Goal: Information Seeking & Learning: Learn about a topic

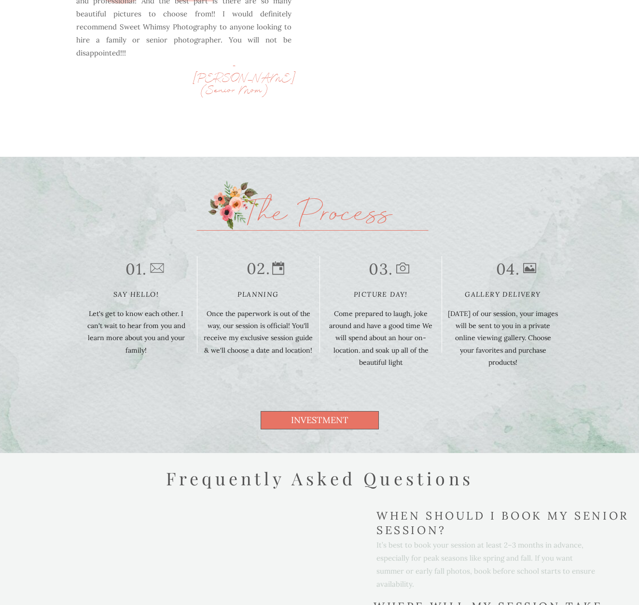
scroll to position [2447, 0]
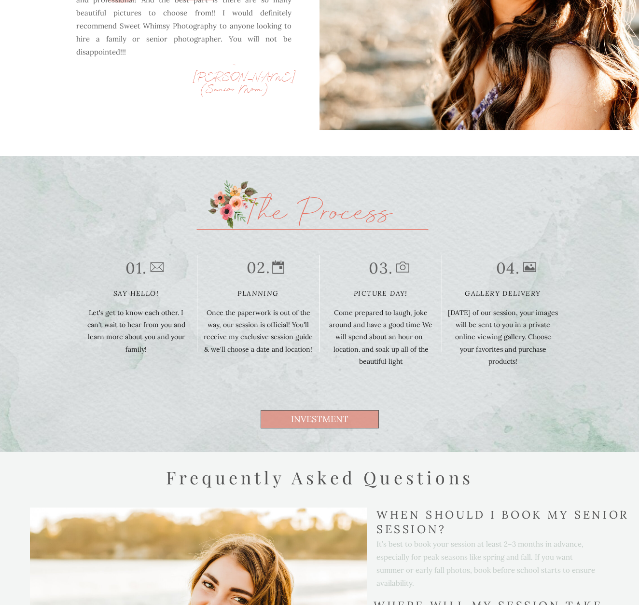
click at [353, 422] on span "investment" at bounding box center [320, 419] width 118 height 18
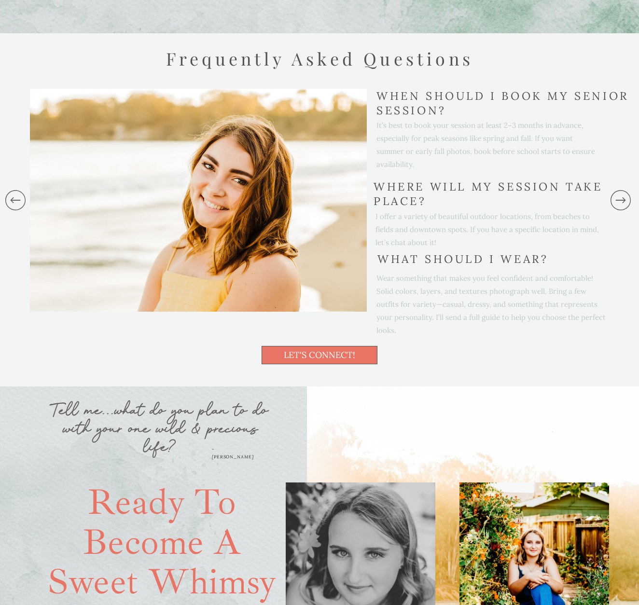
scroll to position [3355, 0]
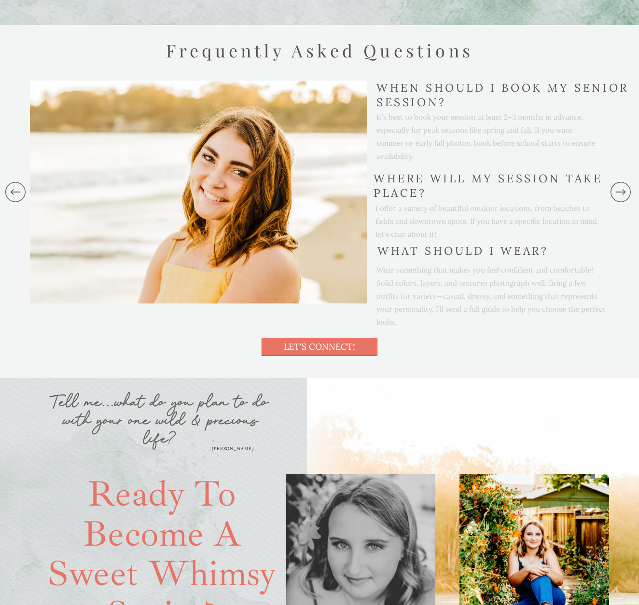
click at [13, 189] on icon at bounding box center [15, 192] width 24 height 96
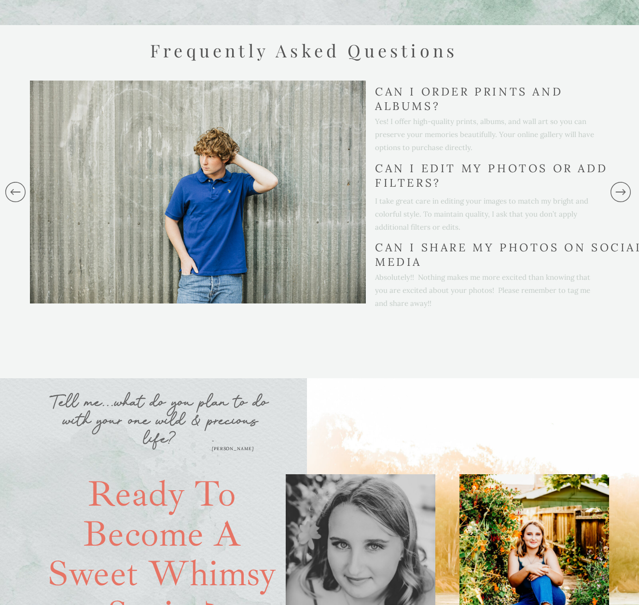
click at [20, 195] on icon at bounding box center [15, 192] width 24 height 96
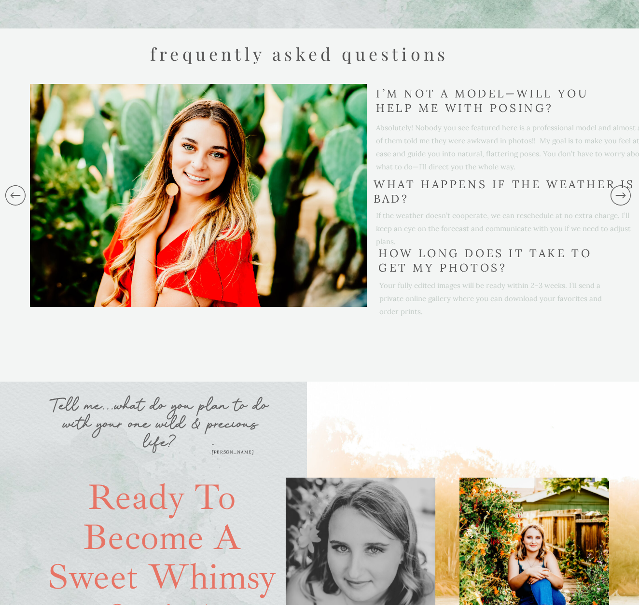
click at [20, 195] on icon at bounding box center [15, 195] width 24 height 96
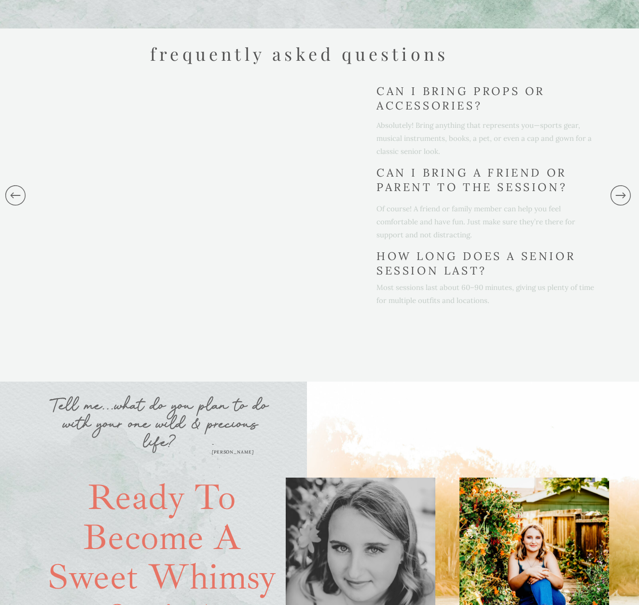
scroll to position [3352, 0]
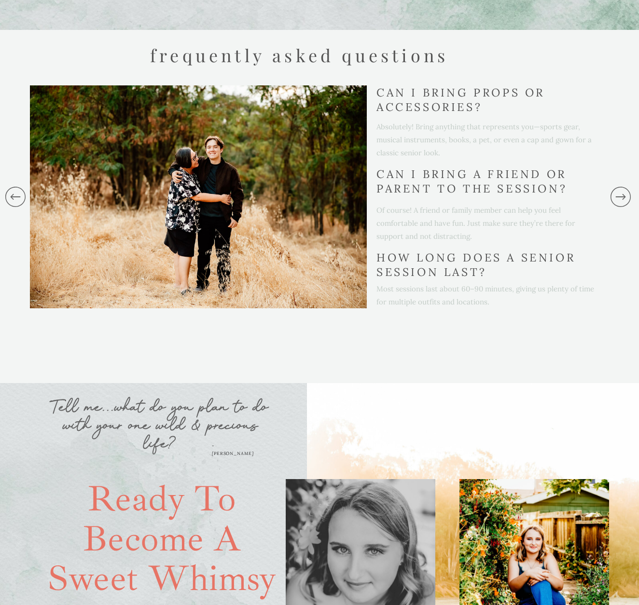
click at [20, 195] on icon at bounding box center [15, 197] width 24 height 96
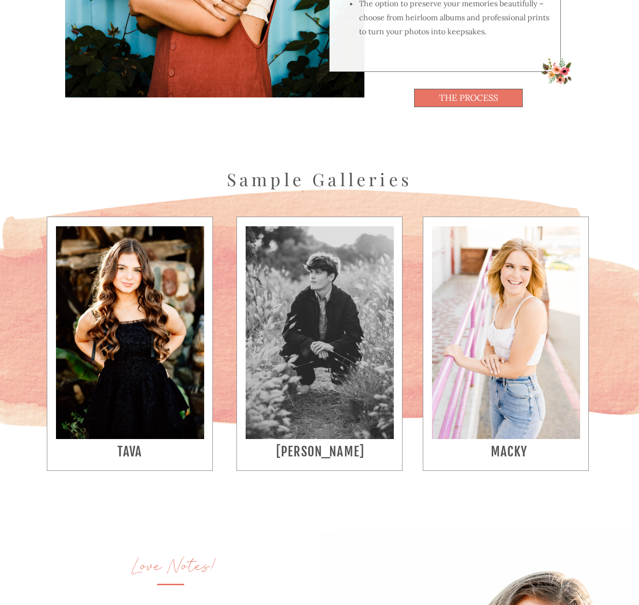
scroll to position [1723, 0]
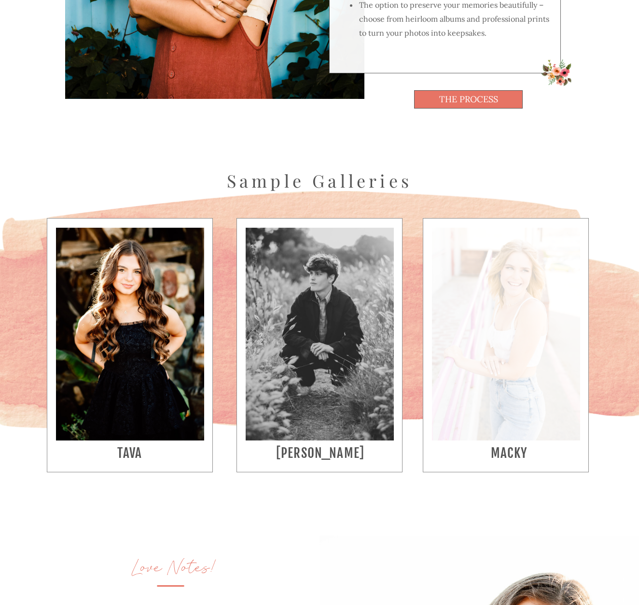
click at [537, 382] on div at bounding box center [506, 334] width 148 height 213
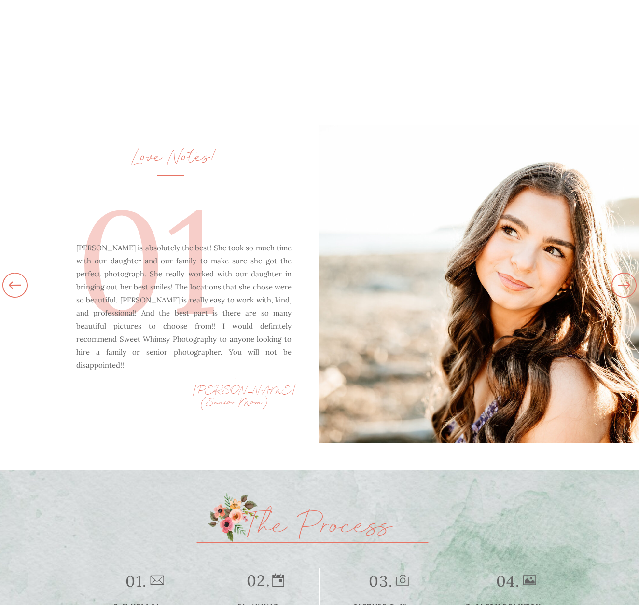
scroll to position [4308, 0]
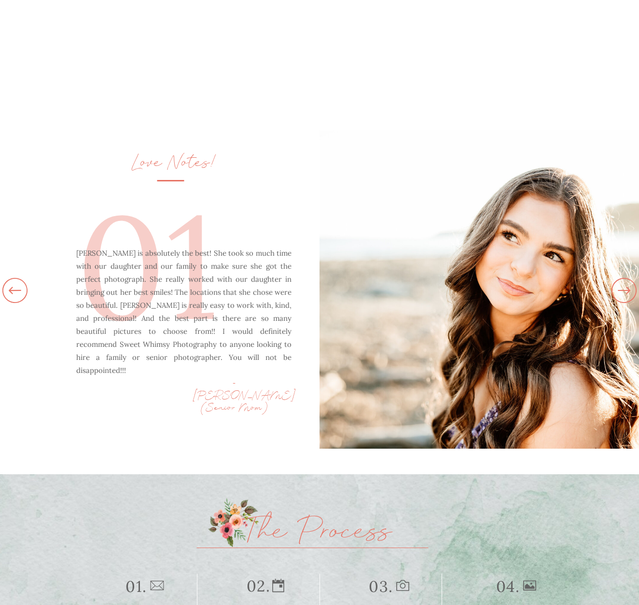
click at [624, 291] on icon at bounding box center [624, 291] width 30 height 34
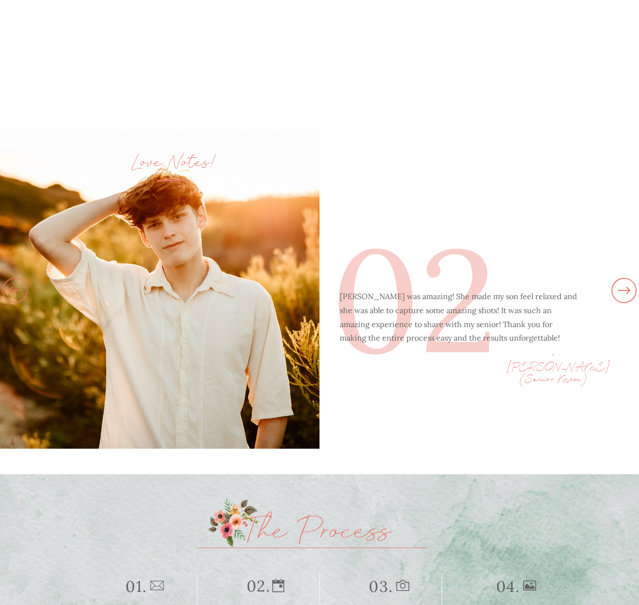
click at [11, 295] on icon at bounding box center [15, 290] width 30 height 34
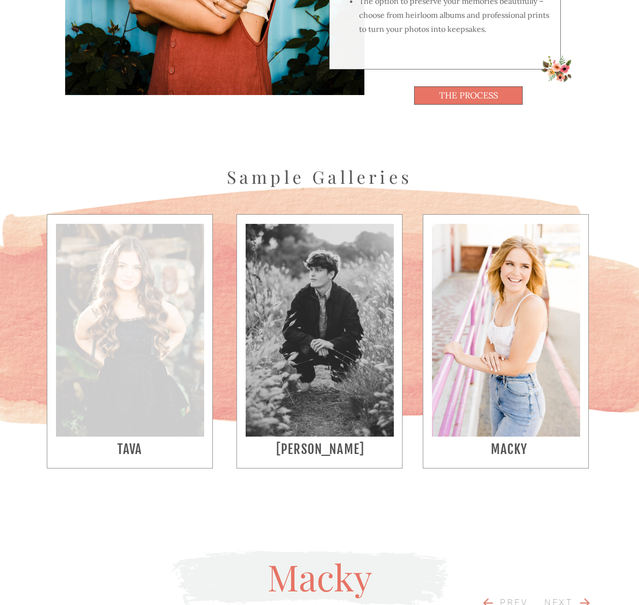
click at [119, 273] on div at bounding box center [130, 330] width 148 height 213
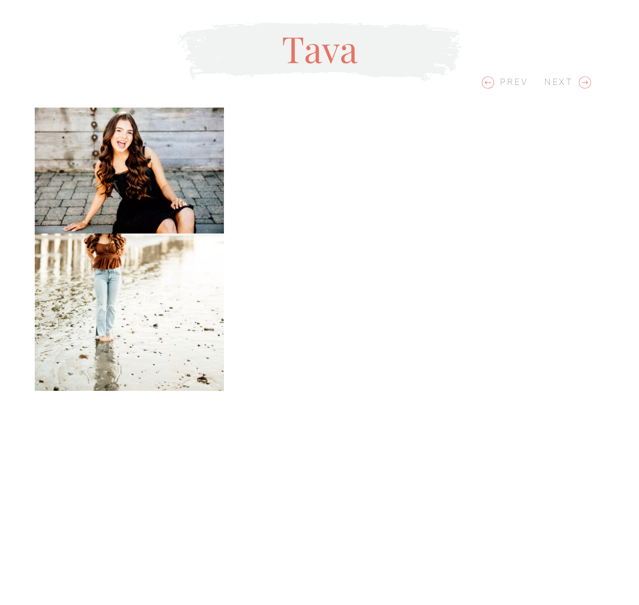
scroll to position [2259, 0]
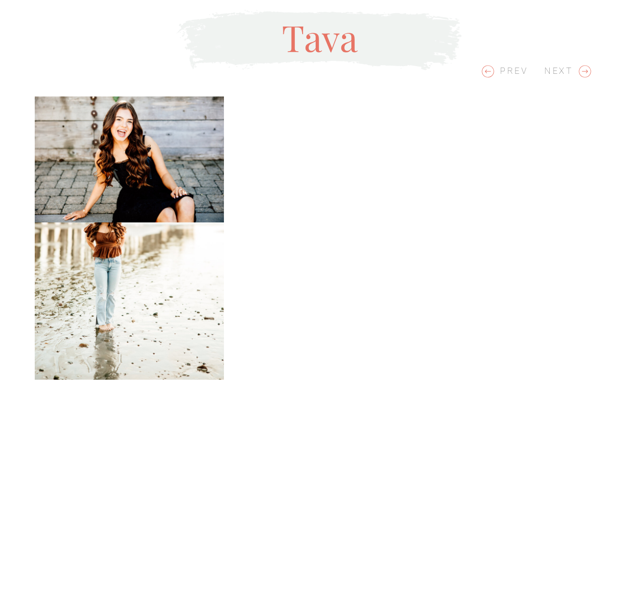
click at [180, 155] on img at bounding box center [129, 159] width 189 height 126
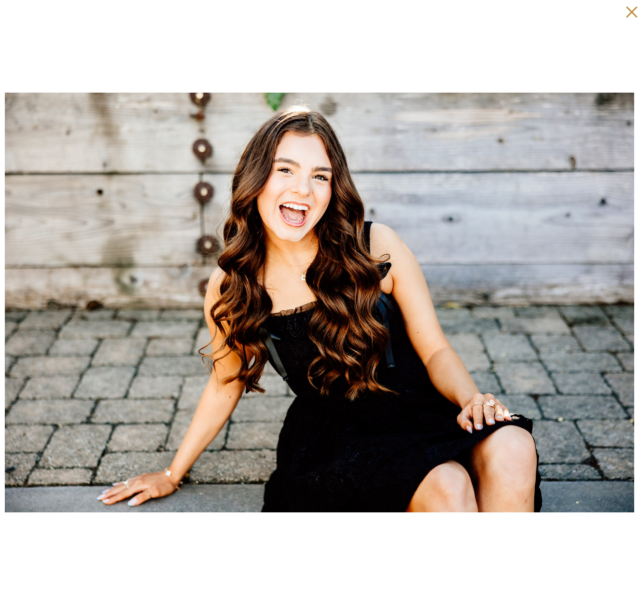
click at [628, 11] on icon at bounding box center [628, 9] width 19 height 19
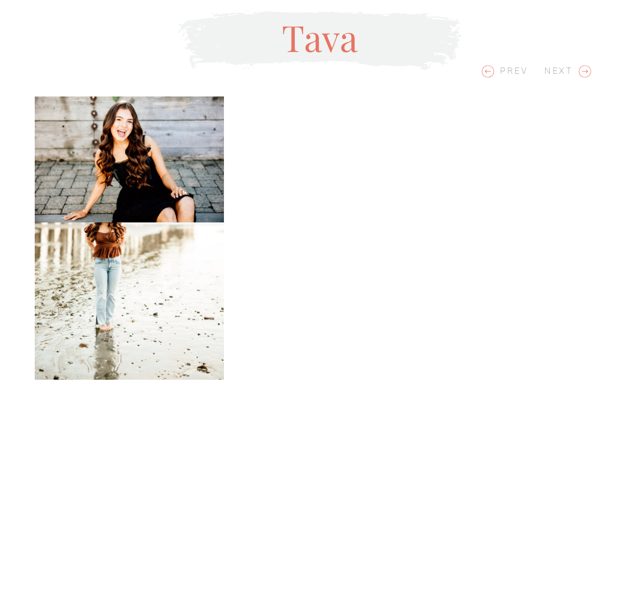
drag, startPoint x: 108, startPoint y: 258, endPoint x: 131, endPoint y: 257, distance: 22.7
click at [108, 258] on img at bounding box center [129, 237] width 189 height 283
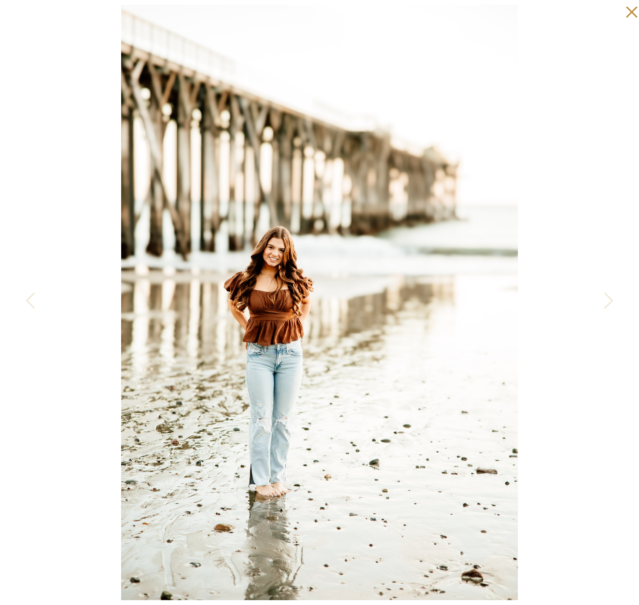
click at [626, 16] on icon at bounding box center [628, 9] width 19 height 19
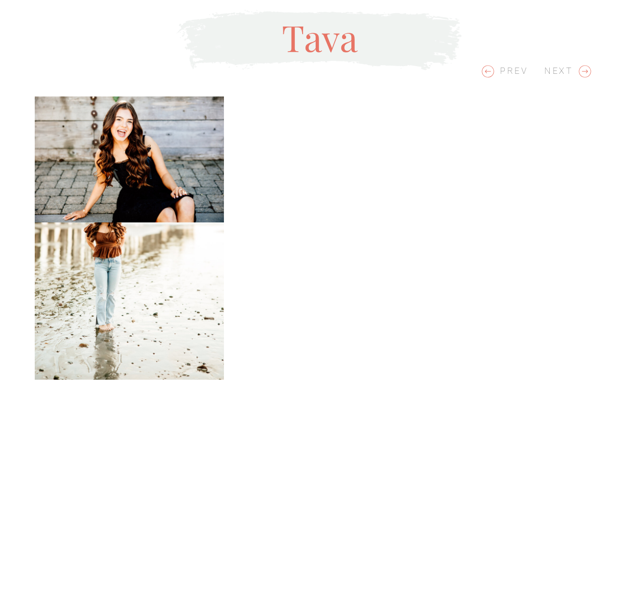
click at [81, 271] on img at bounding box center [129, 237] width 189 height 283
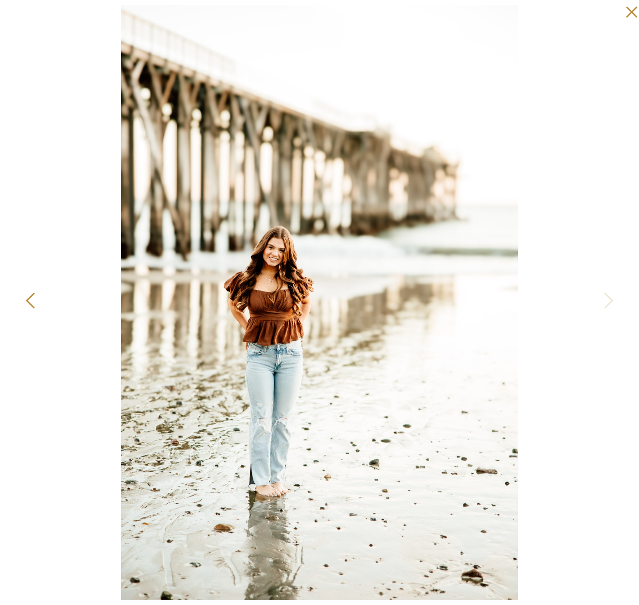
click at [34, 304] on icon at bounding box center [31, 302] width 24 height 29
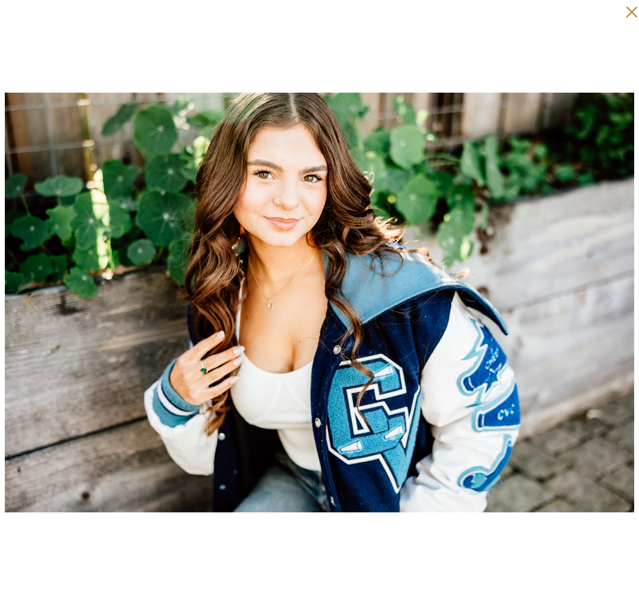
click at [31, 304] on icon at bounding box center [31, 302] width 24 height 29
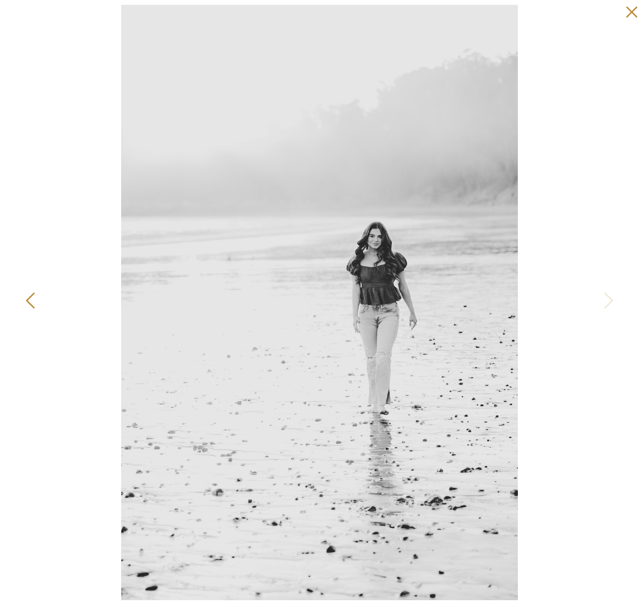
click at [31, 304] on icon at bounding box center [31, 302] width 24 height 29
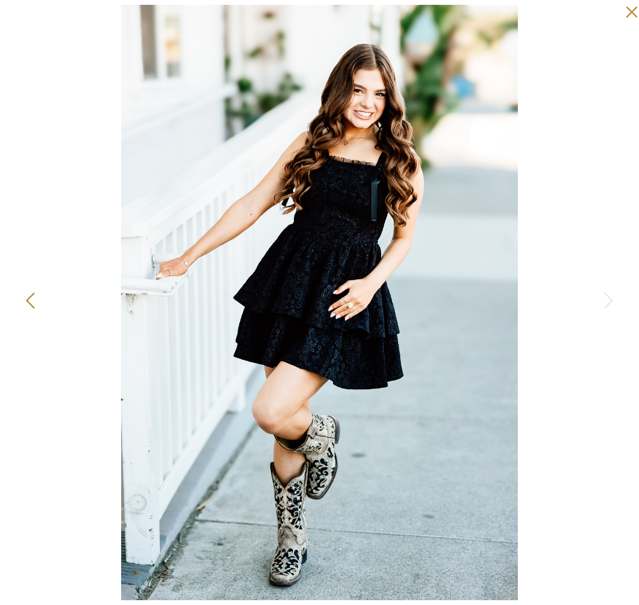
click at [31, 305] on icon at bounding box center [30, 301] width 9 height 16
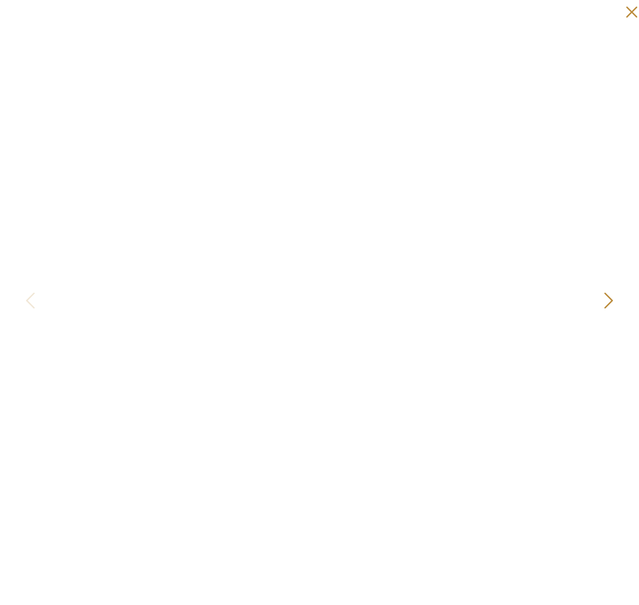
click at [612, 303] on icon at bounding box center [607, 302] width 24 height 29
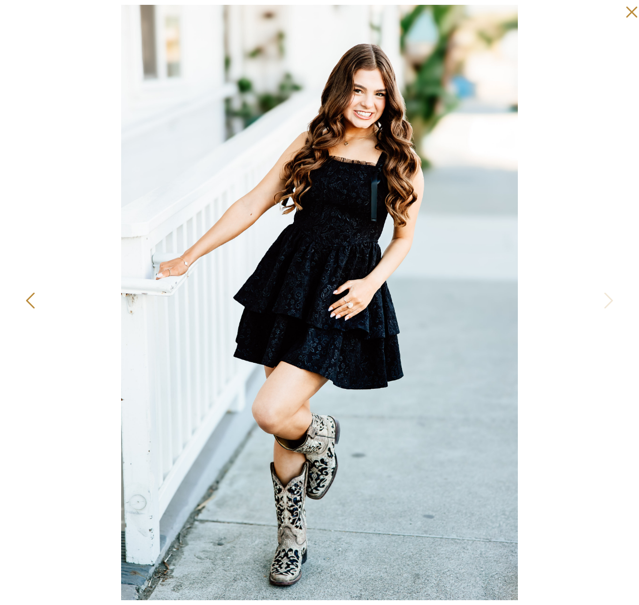
click at [28, 301] on icon at bounding box center [31, 302] width 24 height 29
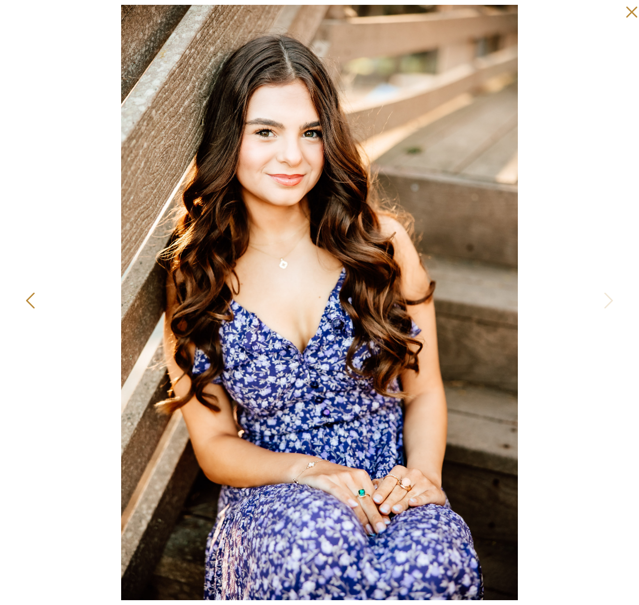
click at [28, 301] on icon at bounding box center [31, 302] width 24 height 29
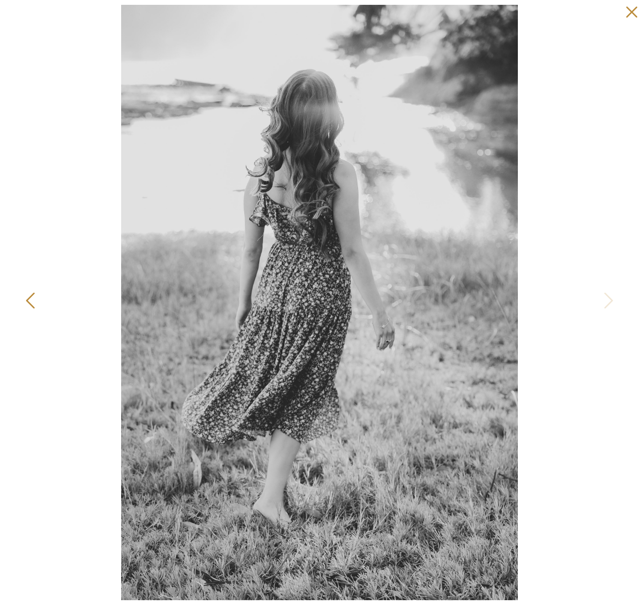
click at [28, 301] on icon at bounding box center [31, 302] width 24 height 29
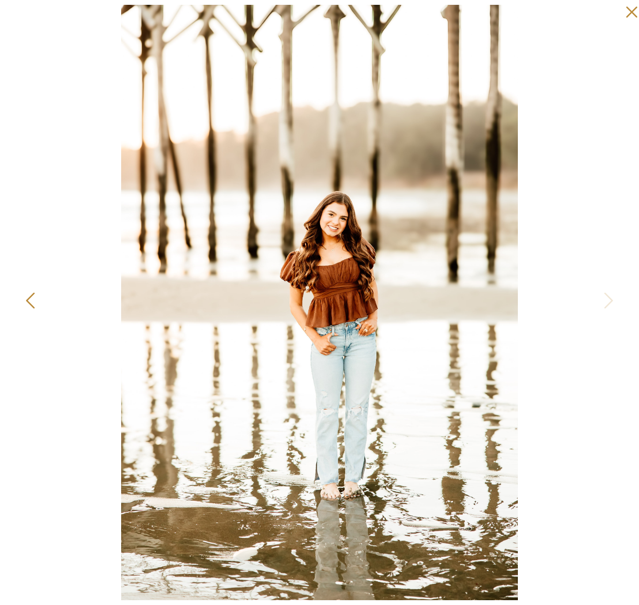
click at [28, 301] on icon at bounding box center [31, 302] width 24 height 29
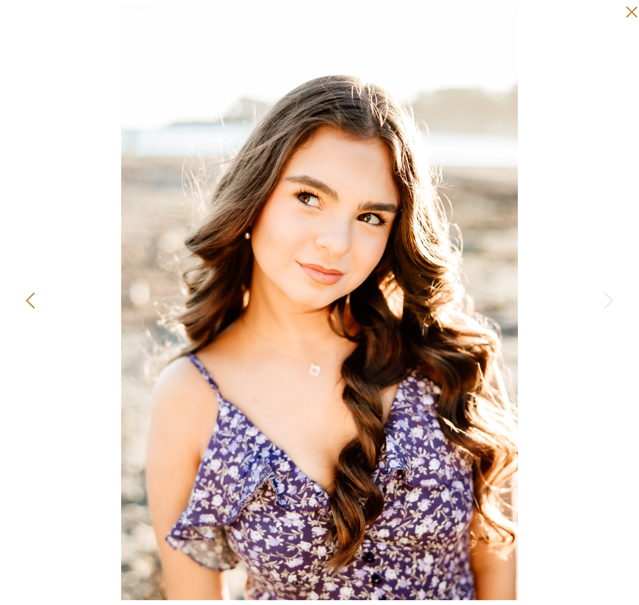
click at [28, 301] on icon at bounding box center [31, 302] width 24 height 29
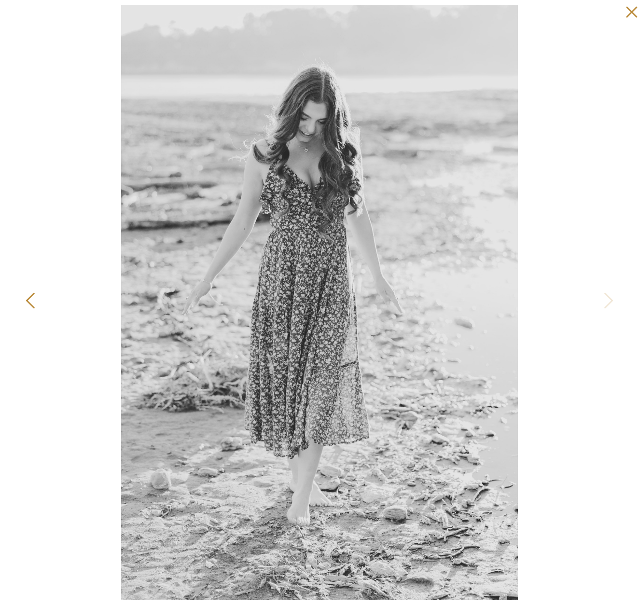
click at [28, 301] on icon at bounding box center [31, 302] width 24 height 29
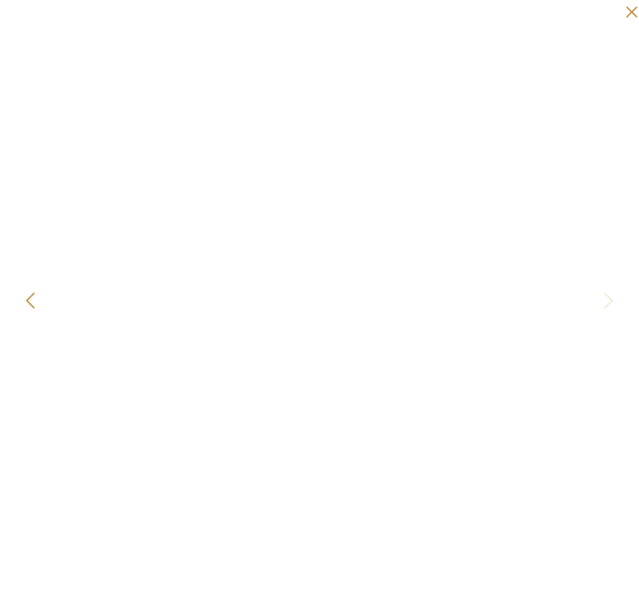
click at [28, 301] on icon at bounding box center [31, 302] width 24 height 29
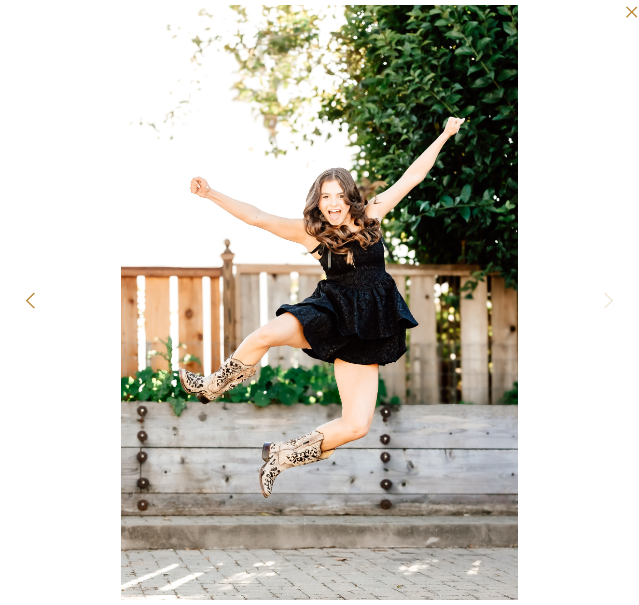
click at [28, 301] on icon at bounding box center [31, 302] width 24 height 29
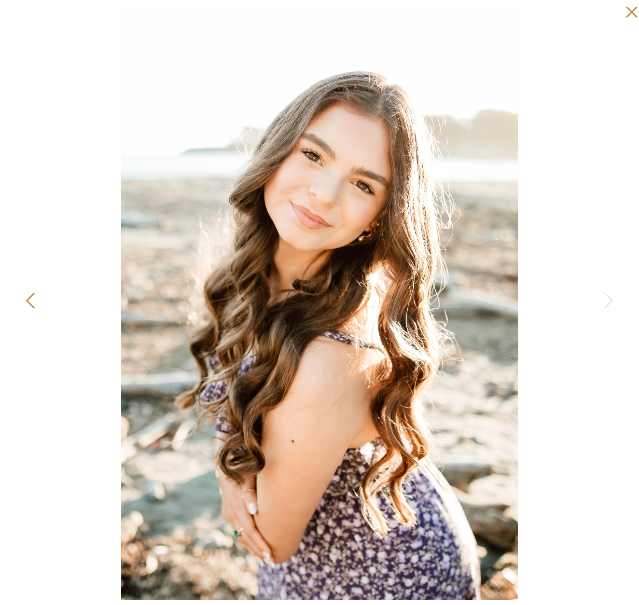
click at [28, 301] on icon at bounding box center [31, 302] width 24 height 29
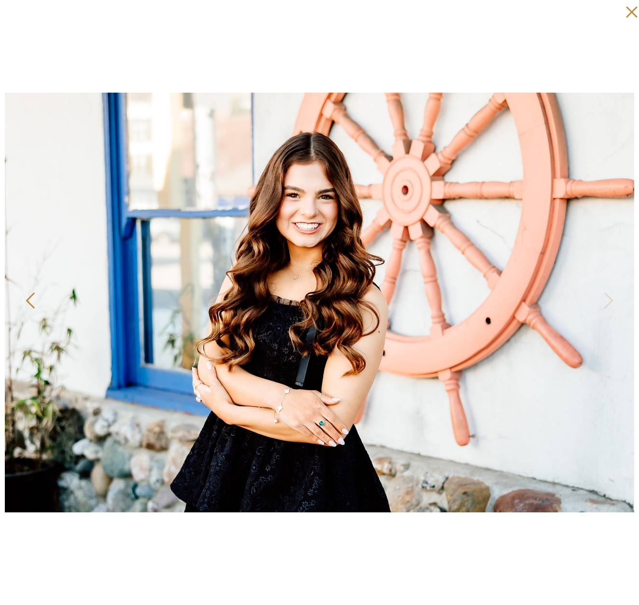
click at [28, 301] on icon at bounding box center [31, 302] width 24 height 29
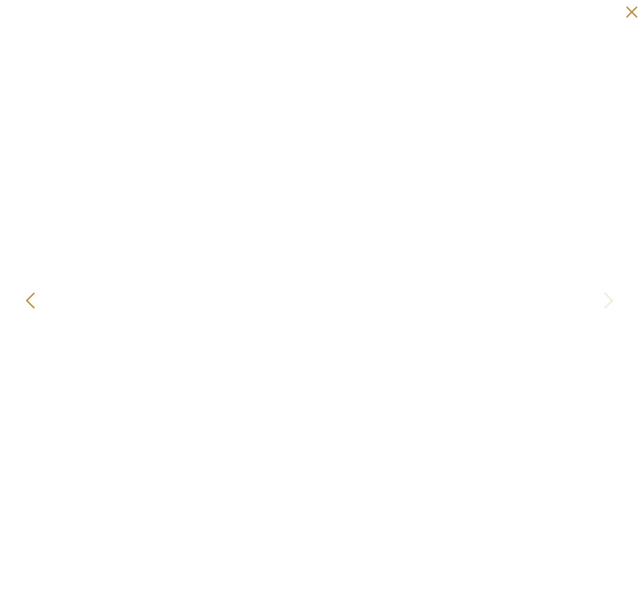
click at [28, 301] on icon at bounding box center [31, 302] width 24 height 29
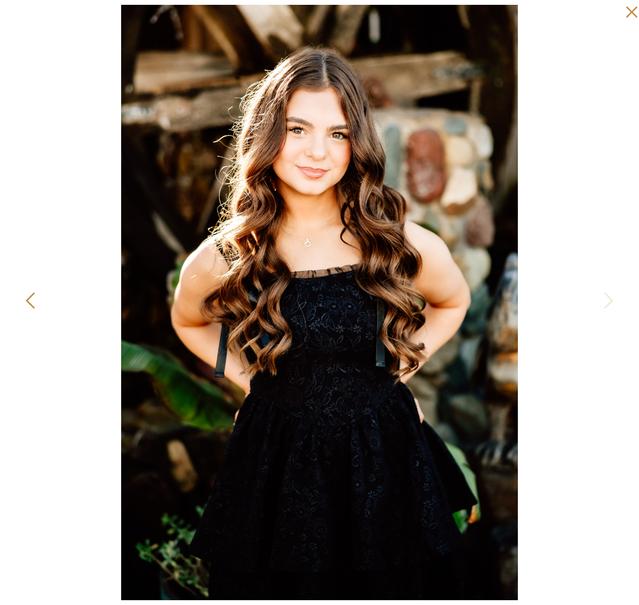
click at [28, 301] on icon at bounding box center [31, 302] width 24 height 29
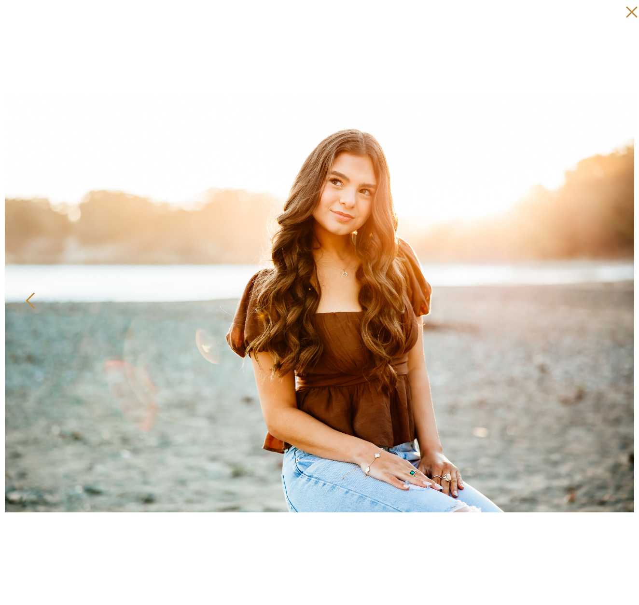
click at [28, 301] on icon at bounding box center [31, 302] width 24 height 29
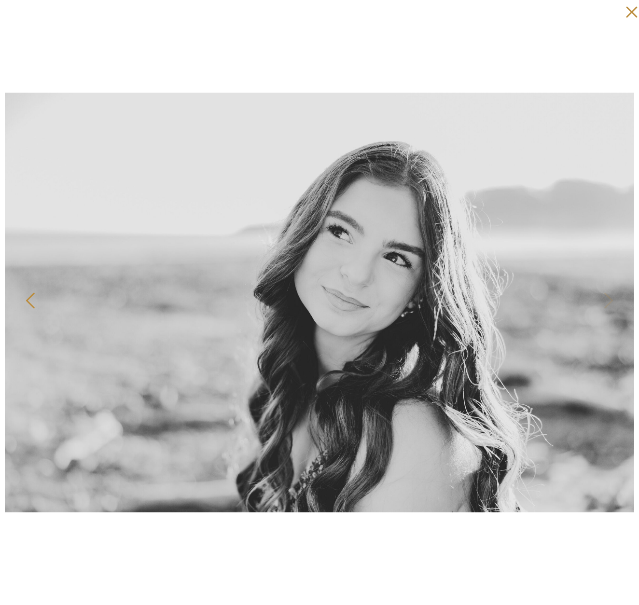
click at [28, 301] on icon at bounding box center [31, 302] width 24 height 29
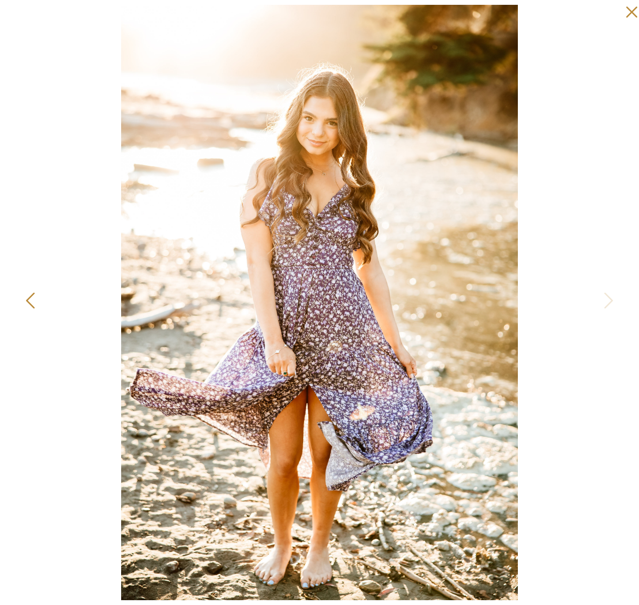
click at [28, 301] on icon at bounding box center [31, 302] width 24 height 29
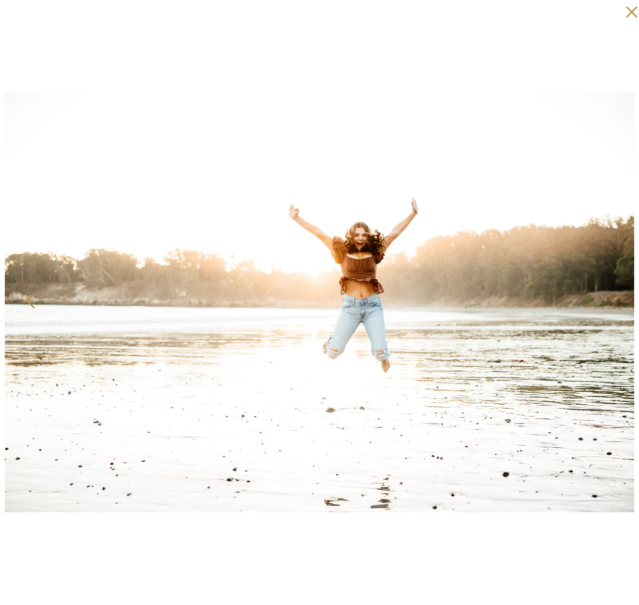
click at [28, 301] on icon at bounding box center [31, 302] width 24 height 29
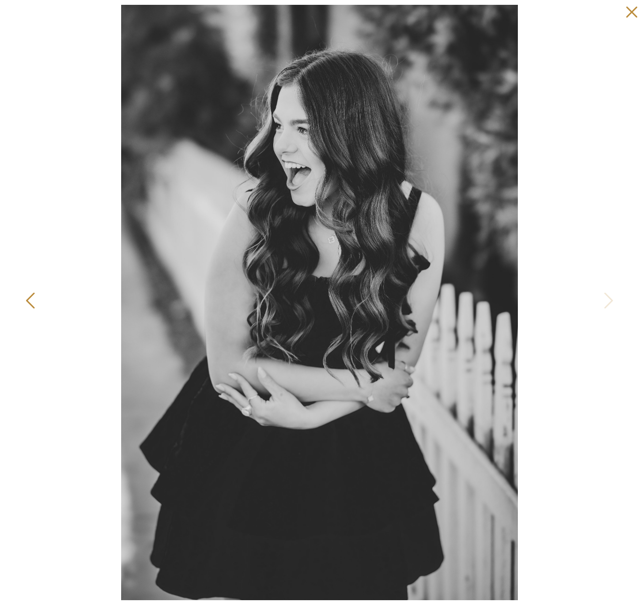
click at [28, 301] on icon at bounding box center [31, 302] width 24 height 29
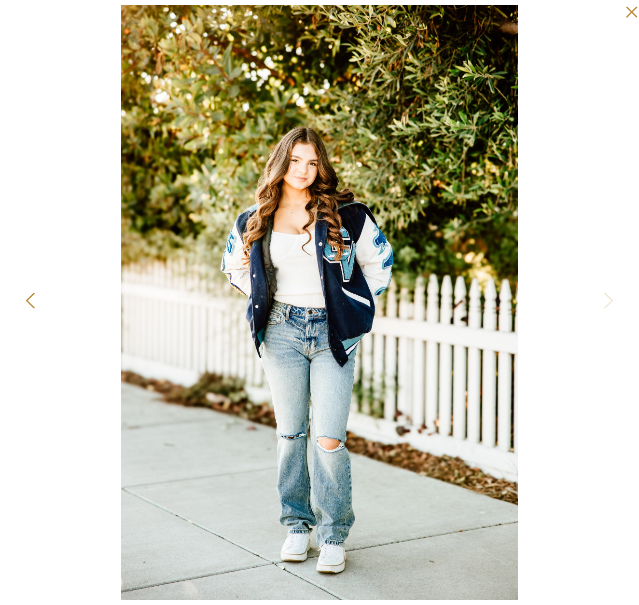
click at [28, 301] on icon at bounding box center [31, 302] width 24 height 29
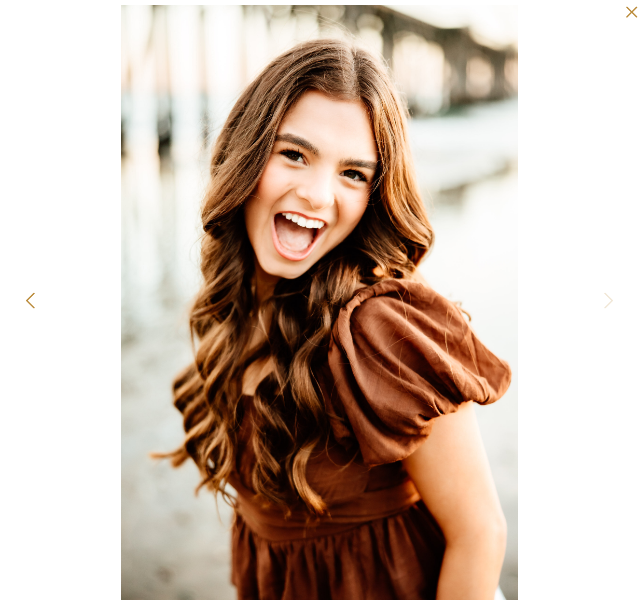
click at [28, 301] on icon at bounding box center [31, 302] width 24 height 29
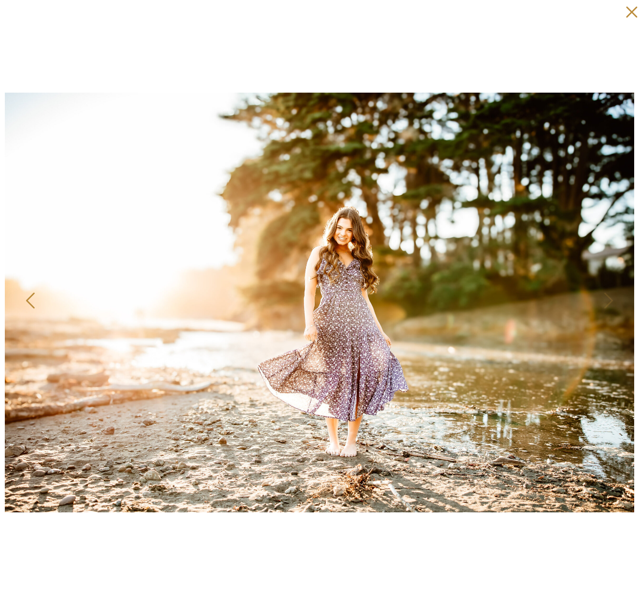
click at [28, 301] on icon at bounding box center [31, 302] width 24 height 29
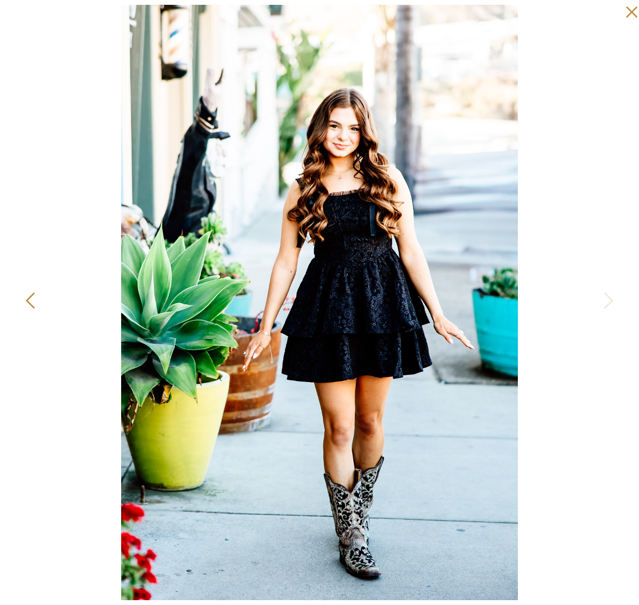
click at [28, 301] on icon at bounding box center [31, 302] width 24 height 29
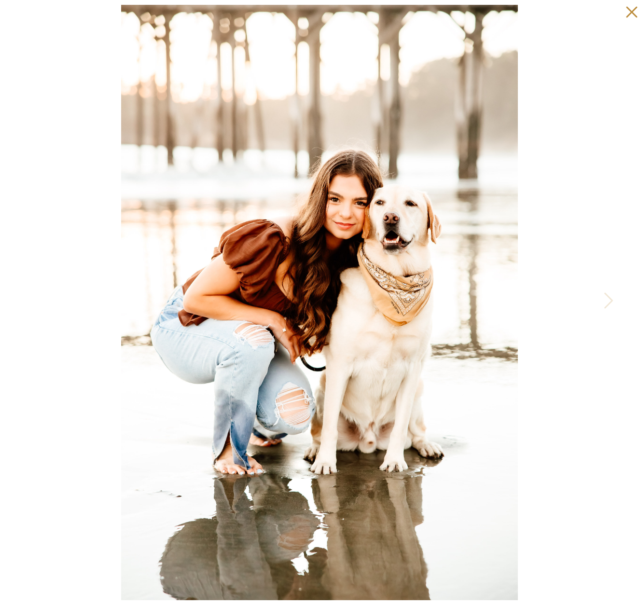
click at [636, 11] on icon at bounding box center [628, 9] width 19 height 19
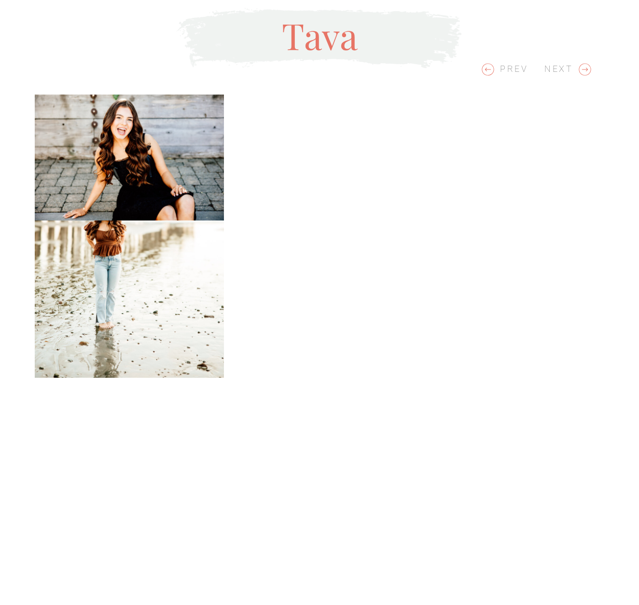
scroll to position [2261, 0]
click at [174, 171] on img at bounding box center [129, 157] width 189 height 126
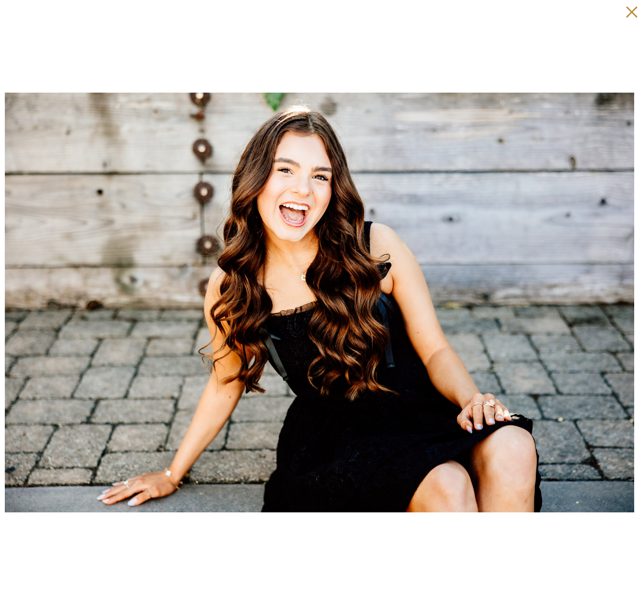
click at [633, 12] on icon at bounding box center [631, 12] width 11 height 11
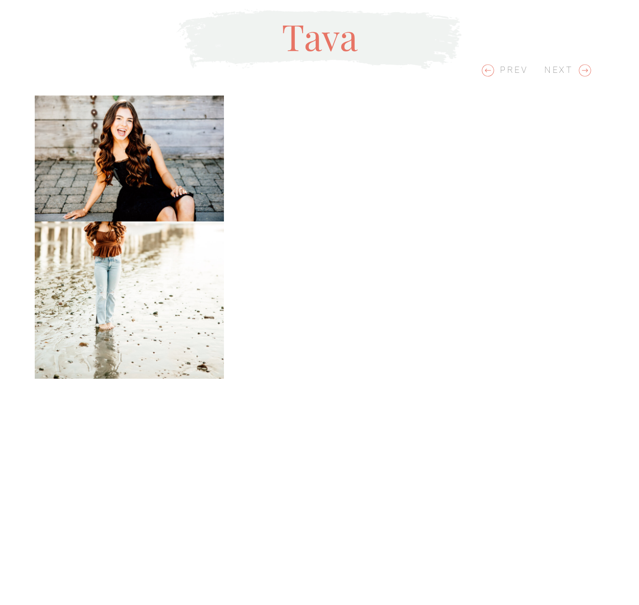
scroll to position [2447, 0]
